Goal: Transaction & Acquisition: Obtain resource

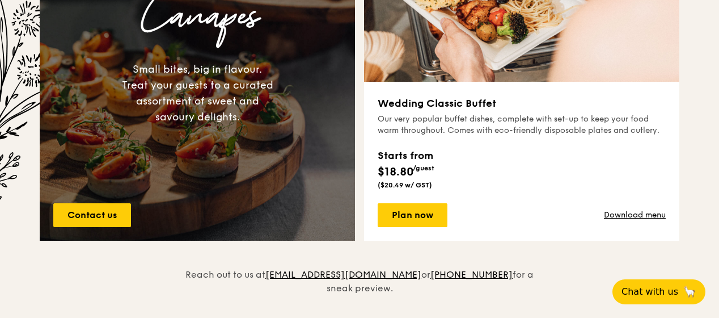
scroll to position [935, 0]
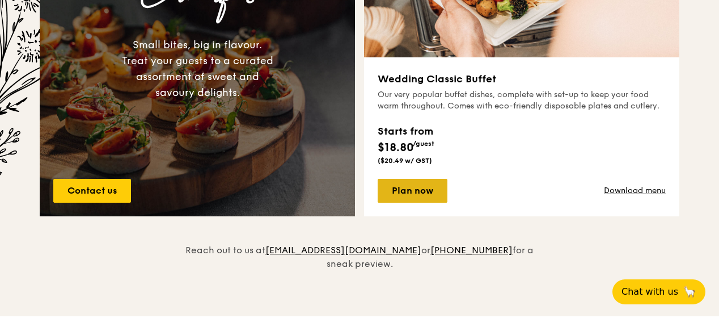
click at [427, 197] on link "Plan now" at bounding box center [413, 191] width 70 height 24
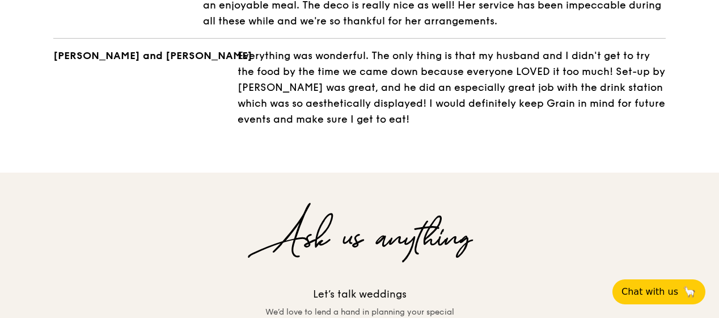
scroll to position [2371, 0]
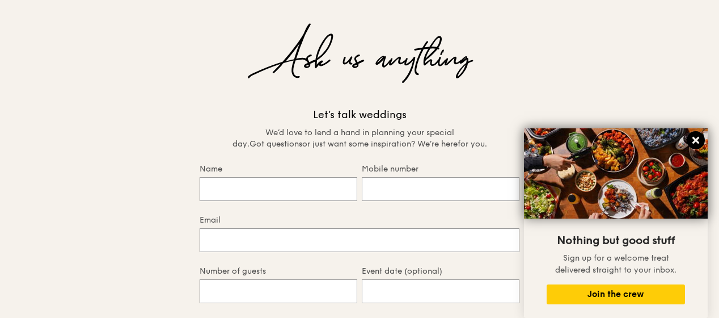
click at [691, 140] on icon at bounding box center [696, 140] width 10 height 10
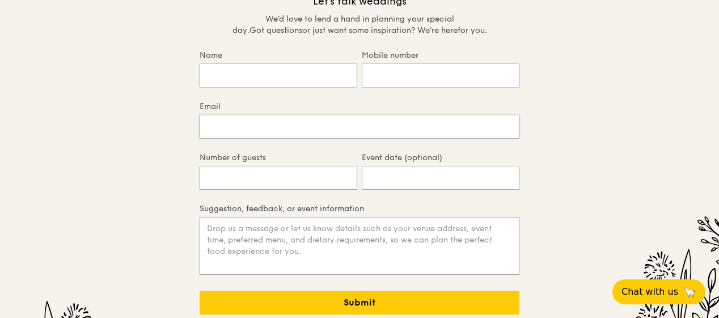
scroll to position [2314, 0]
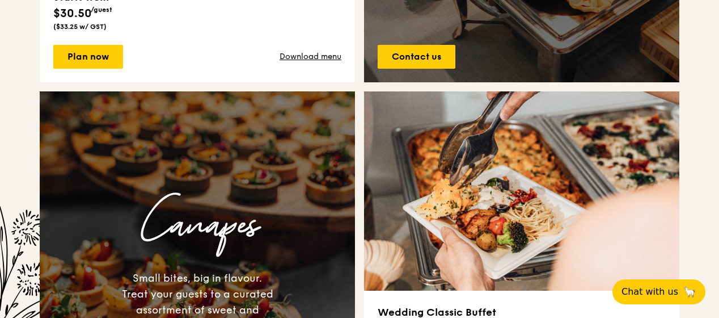
scroll to position [532, 0]
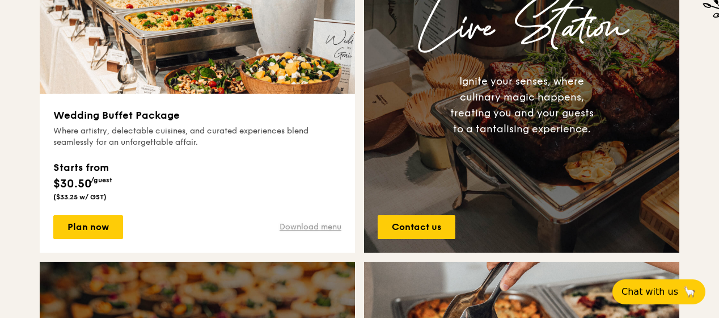
click at [313, 224] on link "Download menu" at bounding box center [311, 226] width 62 height 11
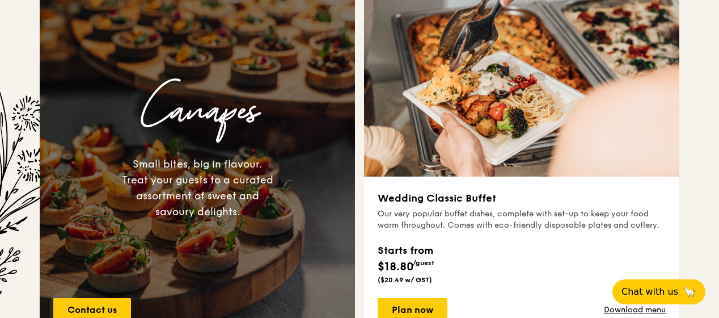
scroll to position [930, 0]
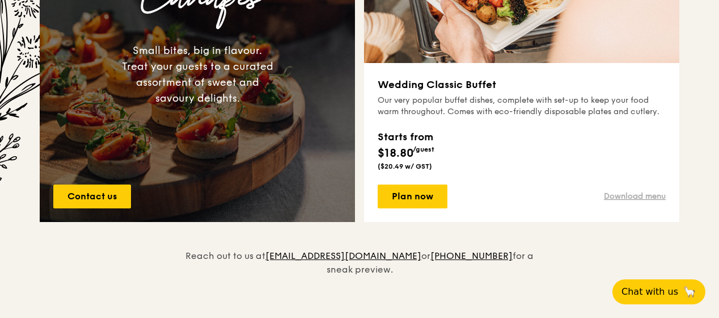
click at [650, 193] on link "Download menu" at bounding box center [635, 196] width 62 height 11
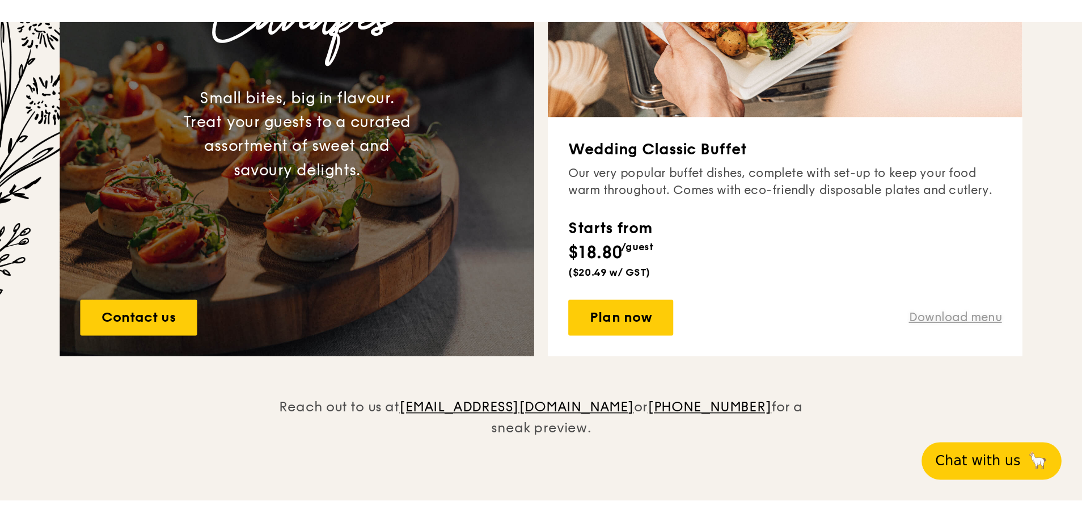
scroll to position [929, 0]
